Goal: Transaction & Acquisition: Purchase product/service

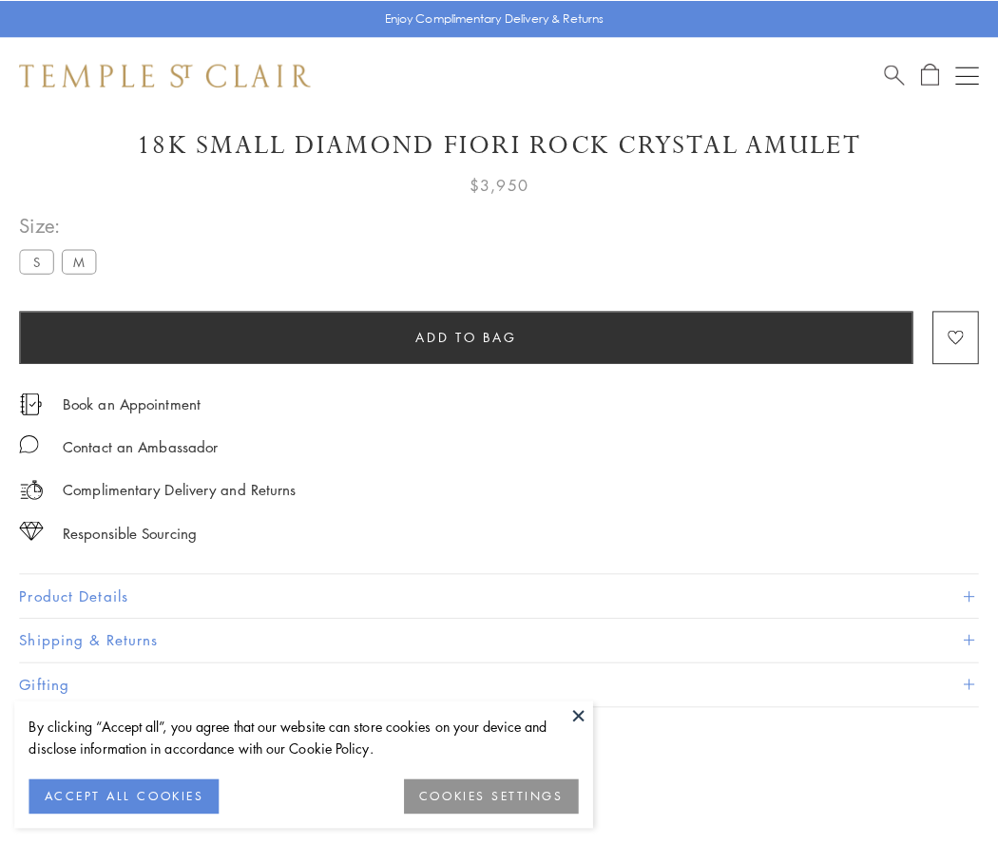
scroll to position [82, 0]
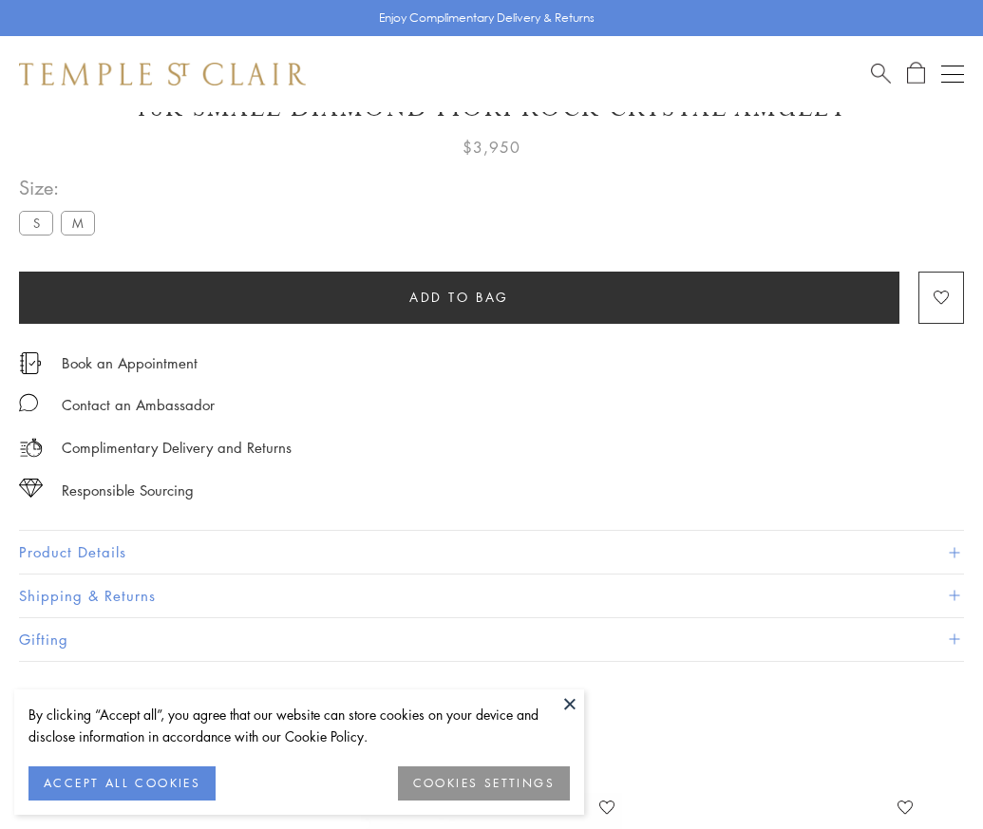
click at [459, 296] on span "Add to bag" at bounding box center [459, 297] width 100 height 21
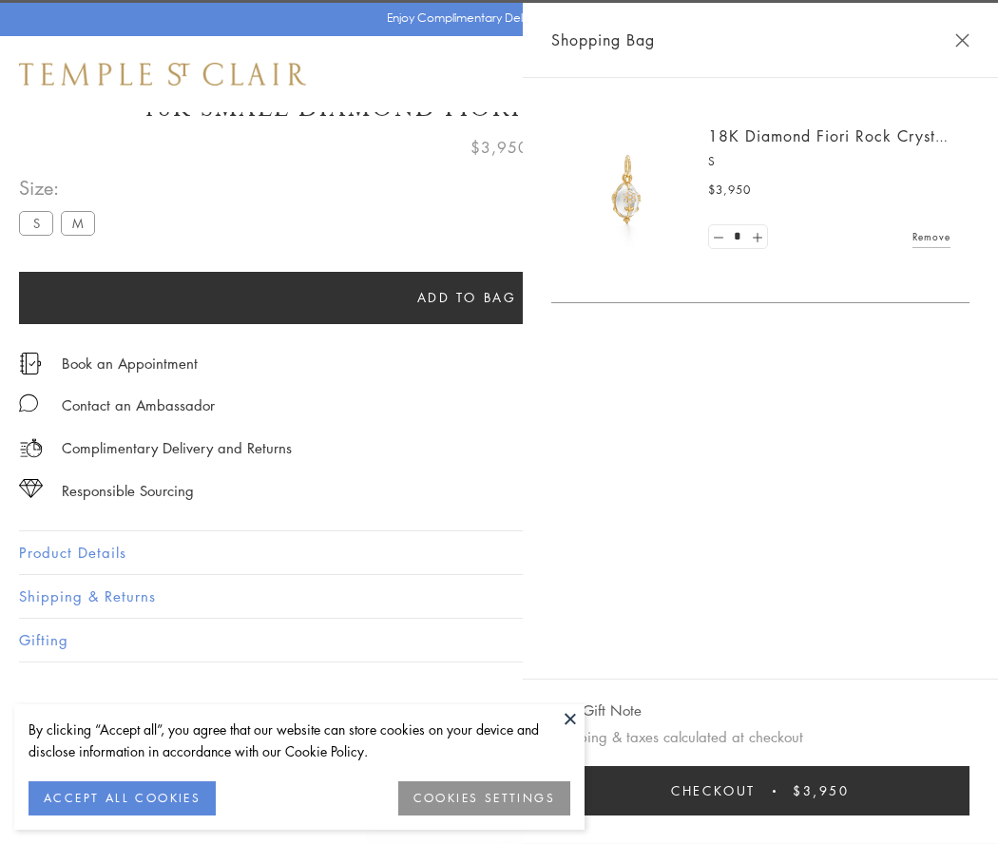
click at [755, 790] on span "Checkout" at bounding box center [713, 790] width 85 height 21
